Goal: Use online tool/utility: Utilize a website feature to perform a specific function

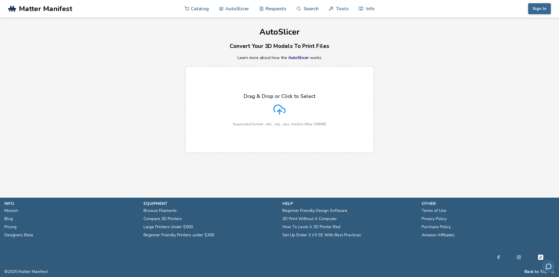
click at [274, 109] on icon at bounding box center [279, 110] width 12 height 12
click at [0, 0] on input "Drag & Drop or Click to Select Supported format: .stls, .obj, .zips, folders (M…" at bounding box center [0, 0] width 0 height 0
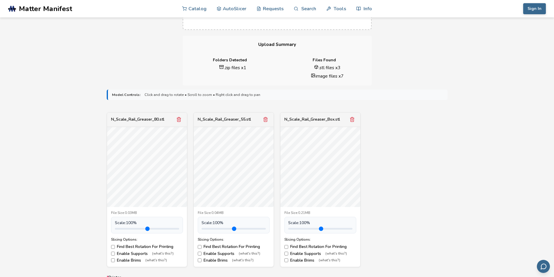
scroll to position [204, 0]
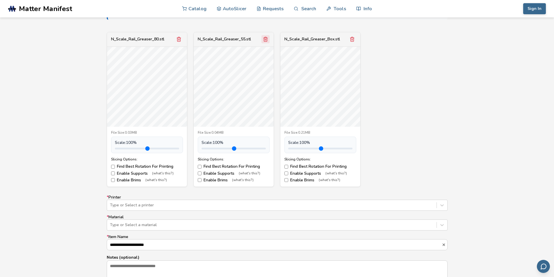
drag, startPoint x: 177, startPoint y: 38, endPoint x: 179, endPoint y: 42, distance: 5.1
click at [177, 38] on polyline "Remove model" at bounding box center [179, 38] width 4 height 0
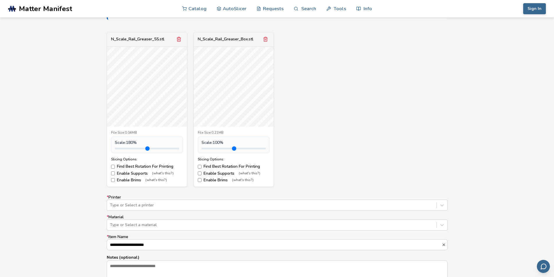
drag, startPoint x: 130, startPoint y: 149, endPoint x: 138, endPoint y: 150, distance: 8.2
type input "***"
click at [138, 150] on input "range" at bounding box center [147, 149] width 64 height 2
drag, startPoint x: 216, startPoint y: 149, endPoint x: 226, endPoint y: 150, distance: 10.6
type input "***"
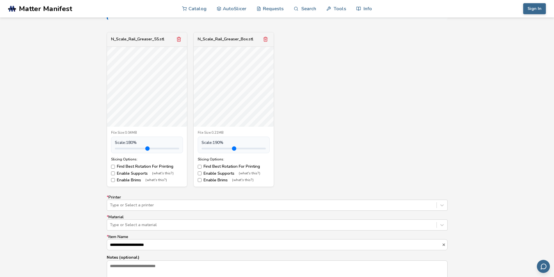
click at [226, 150] on input "range" at bounding box center [234, 149] width 64 height 2
type input "***"
click at [139, 150] on input "range" at bounding box center [147, 149] width 64 height 2
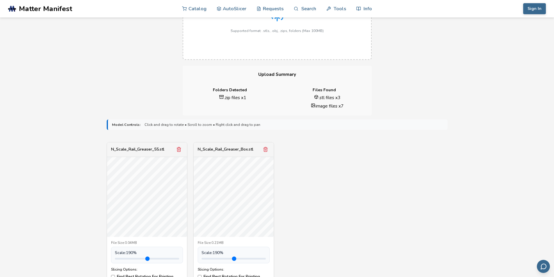
scroll to position [0, 0]
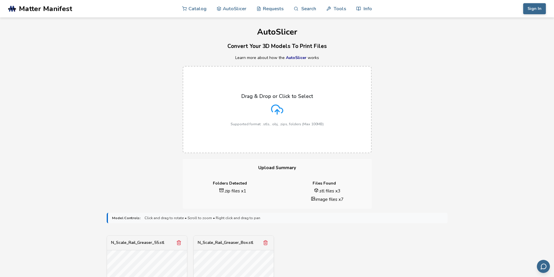
click at [266, 131] on label "Drag & Drop or Click to Select Supported format: .stls, .obj, .zips, folders (M…" at bounding box center [277, 109] width 189 height 87
click at [0, 0] on input "Drag & Drop or Click to Select Supported format: .stls, .obj, .zips, folders (M…" at bounding box center [0, 0] width 0 height 0
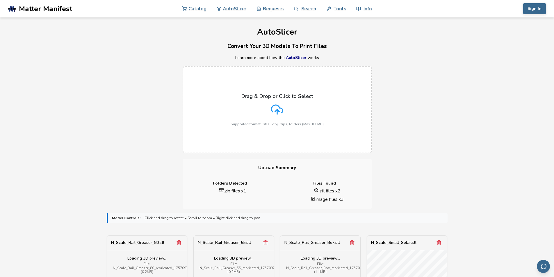
scroll to position [204, 0]
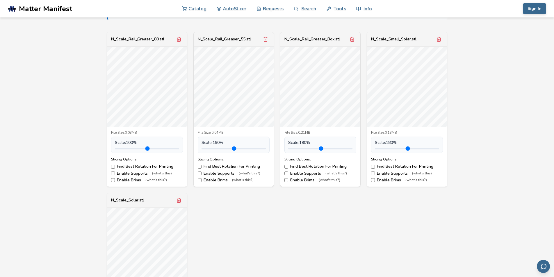
drag, startPoint x: 389, startPoint y: 150, endPoint x: 398, endPoint y: 149, distance: 8.8
click at [398, 149] on input "range" at bounding box center [407, 149] width 64 height 2
type input "***"
click at [400, 148] on input "range" at bounding box center [407, 149] width 64 height 2
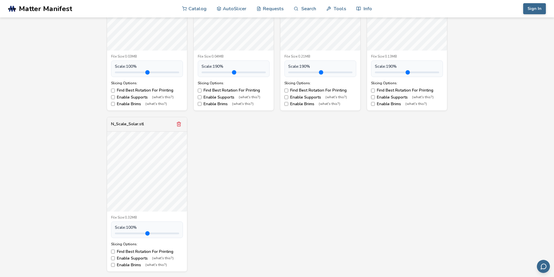
scroll to position [291, 0]
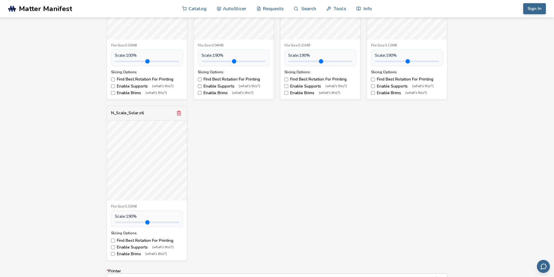
drag, startPoint x: 128, startPoint y: 221, endPoint x: 139, endPoint y: 223, distance: 11.7
type input "***"
click at [139, 223] on input "range" at bounding box center [147, 223] width 64 height 2
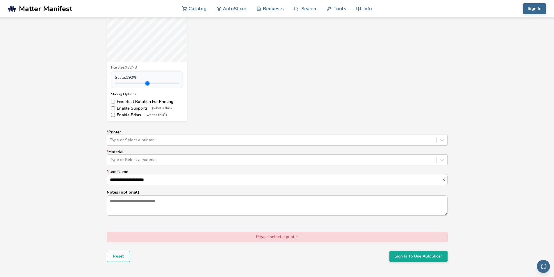
scroll to position [437, 0]
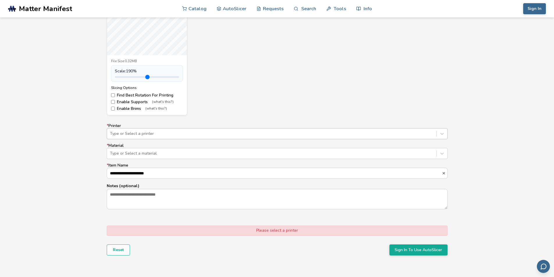
click at [127, 138] on div "Type or Select a printer" at bounding box center [277, 133] width 341 height 11
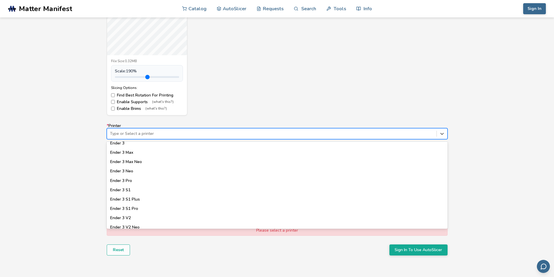
scroll to position [349, 0]
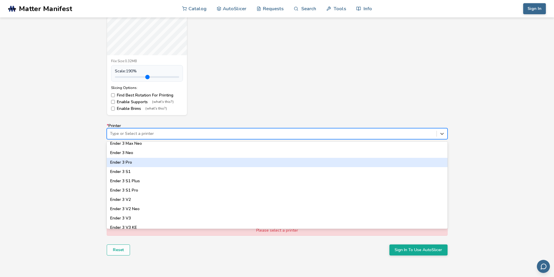
click at [137, 163] on div "Ender 3 Pro" at bounding box center [277, 162] width 341 height 9
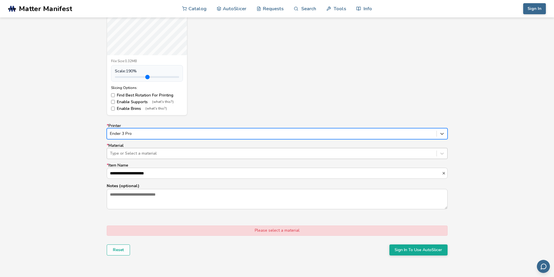
click at [137, 155] on div at bounding box center [272, 154] width 324 height 6
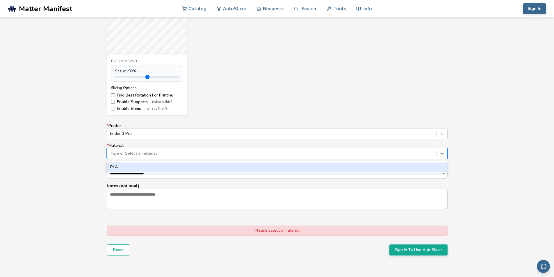
click at [130, 167] on div "PLA" at bounding box center [277, 167] width 341 height 9
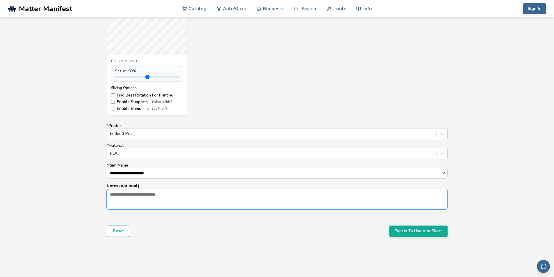
click at [138, 198] on textarea "Notes (optional)" at bounding box center [277, 199] width 341 height 20
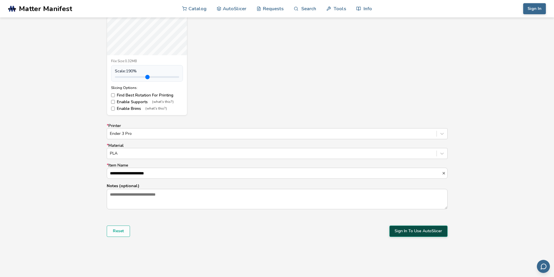
click at [399, 233] on button "Sign In To Use AutoSlicer" at bounding box center [419, 231] width 58 height 11
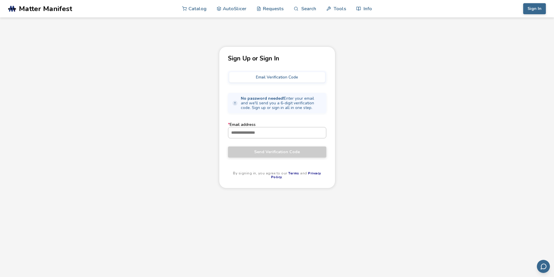
click at [250, 129] on input "* Email address" at bounding box center [277, 132] width 98 height 10
type input "**********"
click at [277, 152] on span "Send Verification Code" at bounding box center [278, 152] width 90 height 5
click at [281, 156] on button "Send Verification Code" at bounding box center [277, 152] width 98 height 11
click at [283, 153] on span "Send Verification Code" at bounding box center [278, 152] width 90 height 5
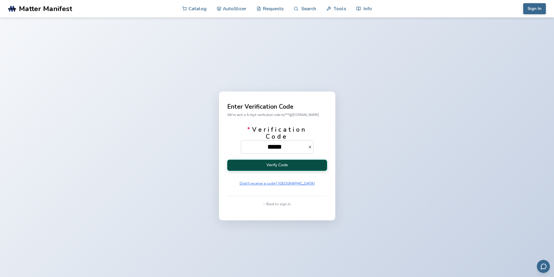
type input "******"
click at [279, 164] on button "Verify Code" at bounding box center [277, 165] width 100 height 11
